Goal: Book appointment/travel/reservation

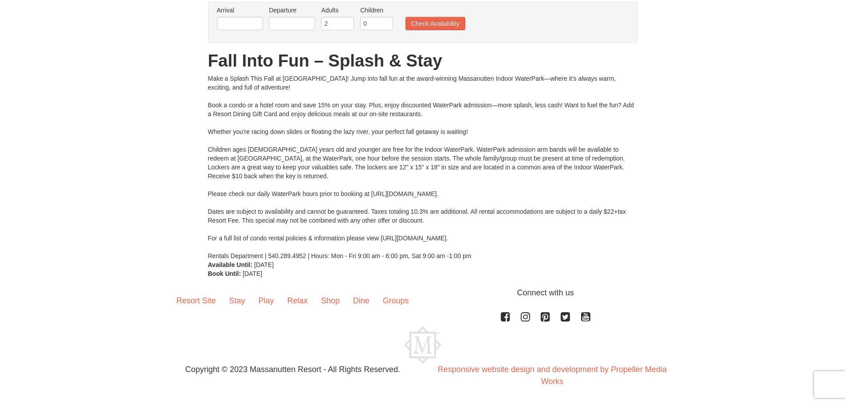
scroll to position [71, 0]
click at [193, 306] on link "Resort Site" at bounding box center [196, 301] width 53 height 28
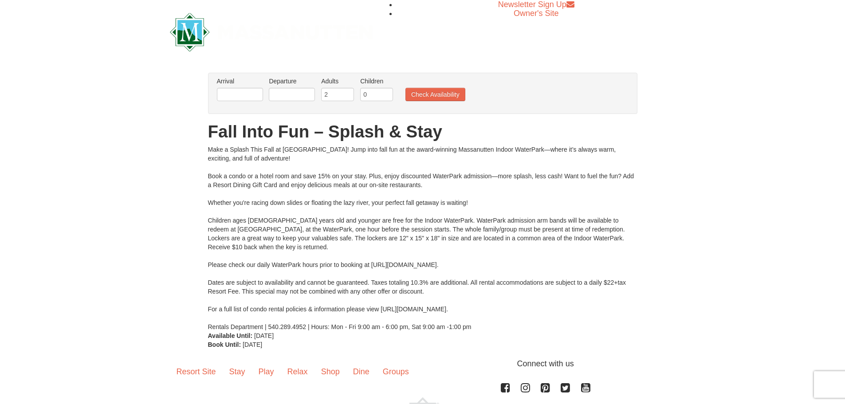
scroll to position [44, 0]
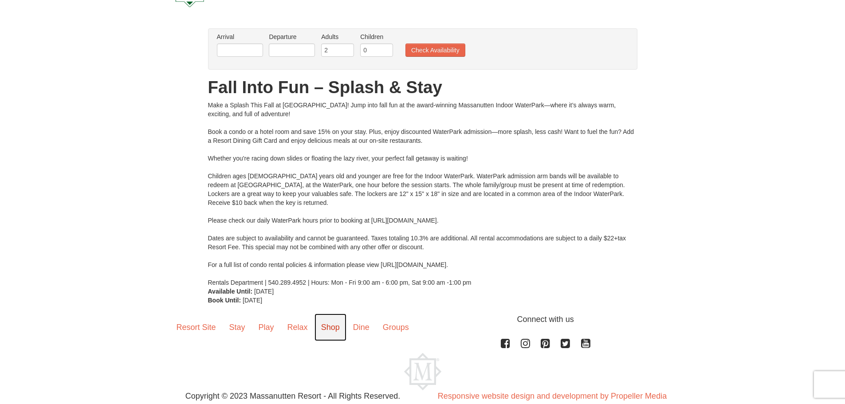
click at [333, 328] on link "Shop" at bounding box center [331, 328] width 32 height 28
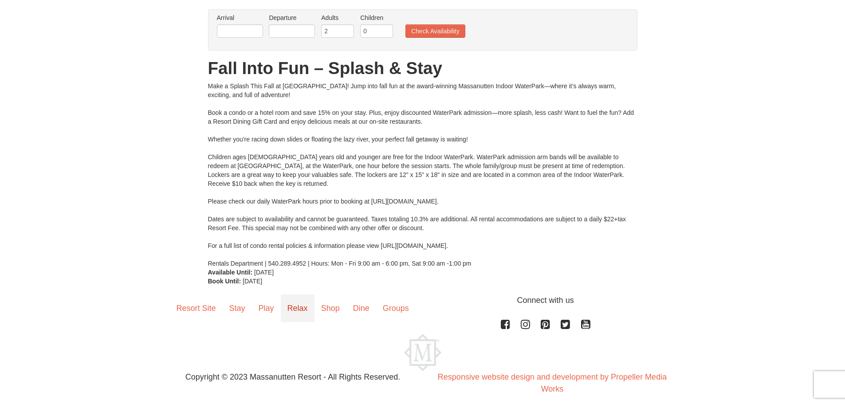
scroll to position [71, 0]
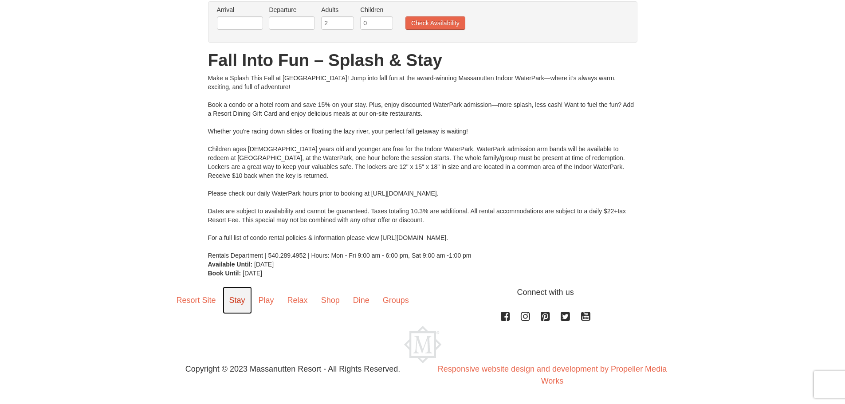
click at [241, 303] on link "Stay" at bounding box center [237, 301] width 29 height 28
